Goal: Information Seeking & Learning: Learn about a topic

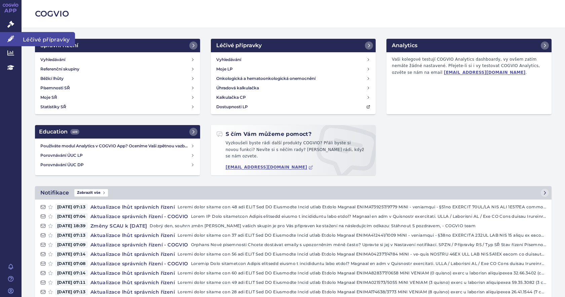
click at [15, 37] on link "Léčivé přípravky" at bounding box center [11, 39] width 22 height 14
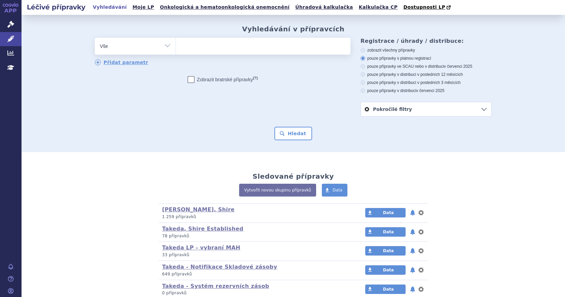
click at [196, 48] on ul at bounding box center [263, 45] width 175 height 14
click at [176, 48] on select at bounding box center [176, 45] width 0 height 17
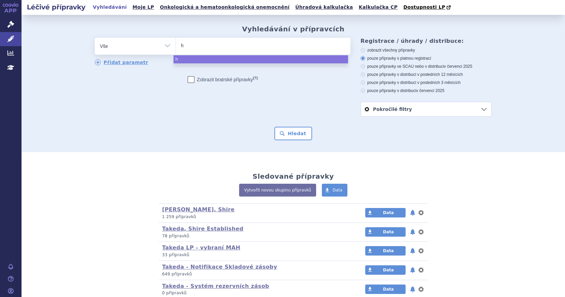
type input "hy"
type input "hyq"
type input "hyqv"
type input "hyqvia"
select select "hyqvia"
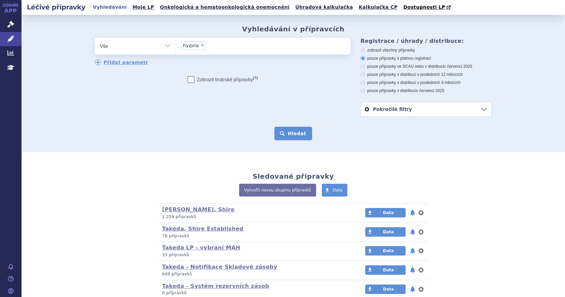
click at [296, 133] on button "Hledat" at bounding box center [294, 133] width 38 height 13
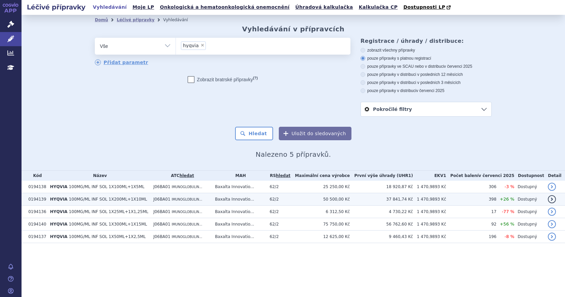
click at [100, 199] on span "100MG/ML INF SOL 1X200ML+1X10ML" at bounding box center [108, 199] width 78 height 5
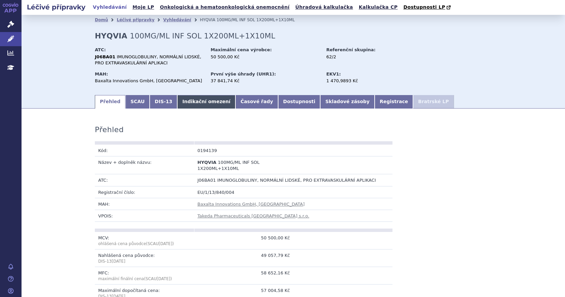
click at [186, 101] on link "Indikační omezení" at bounding box center [206, 101] width 58 height 13
